Goal: Communication & Community: Answer question/provide support

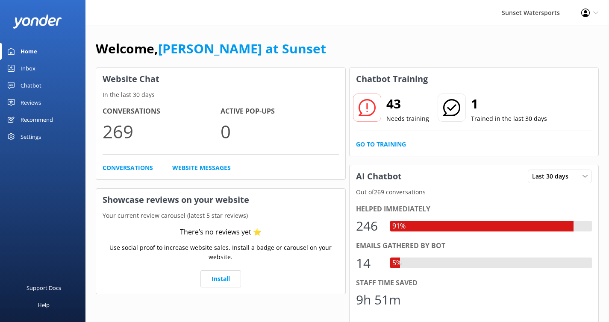
click at [27, 64] on div "Inbox" at bounding box center [28, 68] width 15 height 17
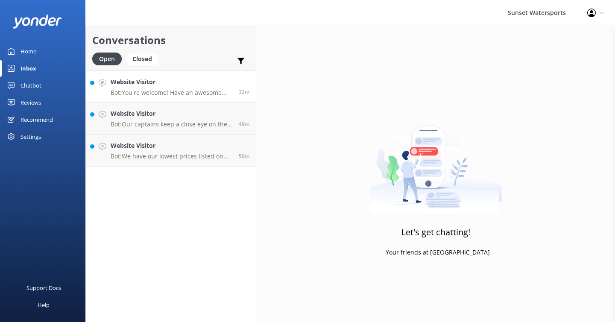
click at [167, 89] on p "Bot: You're welcome! Have an awesome time out there!" at bounding box center [172, 93] width 122 height 8
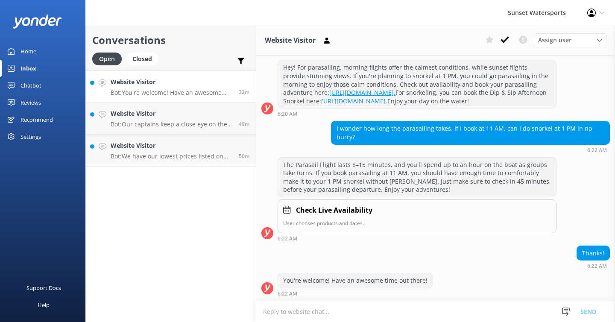
scroll to position [171, 0]
click at [508, 40] on icon at bounding box center [505, 39] width 9 height 9
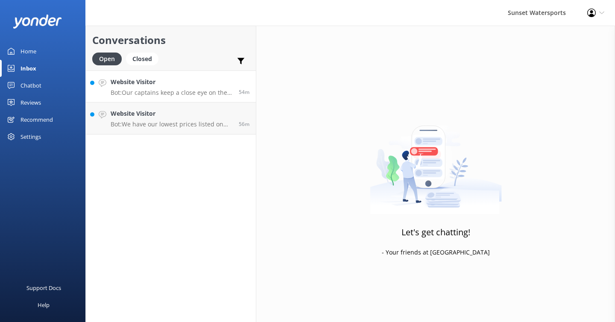
click at [209, 82] on h4 "Website Visitor" at bounding box center [172, 81] width 122 height 9
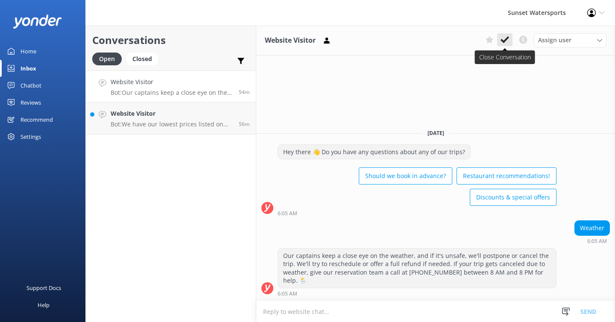
click at [506, 38] on icon at bounding box center [505, 39] width 9 height 9
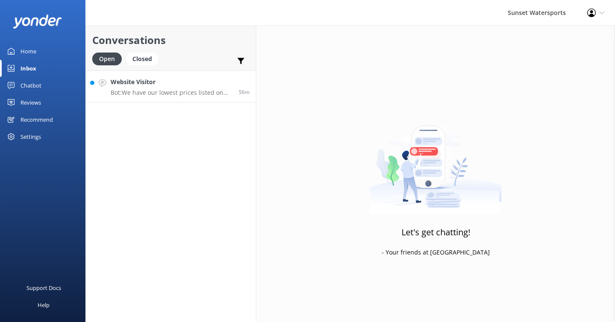
click at [192, 93] on p "Bot: We have our lowest prices listed on our website at all times, and you can …" at bounding box center [172, 93] width 122 height 8
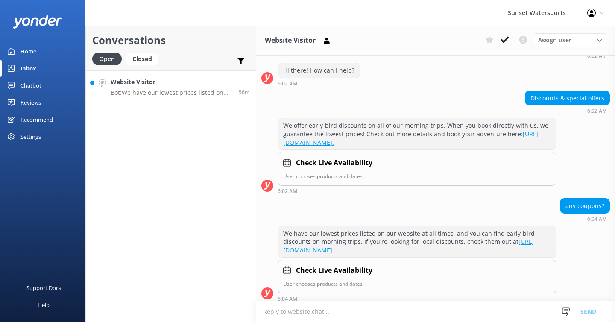
scroll to position [132, 0]
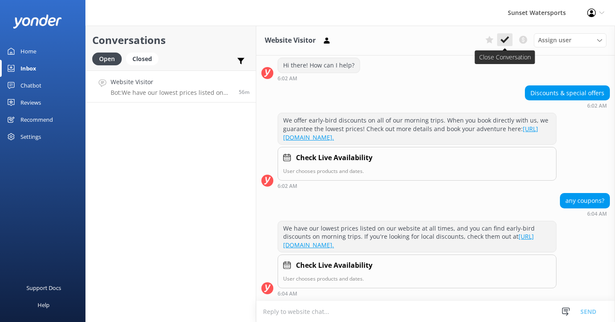
click at [507, 39] on icon at bounding box center [505, 39] width 9 height 9
